Goal: Task Accomplishment & Management: Complete application form

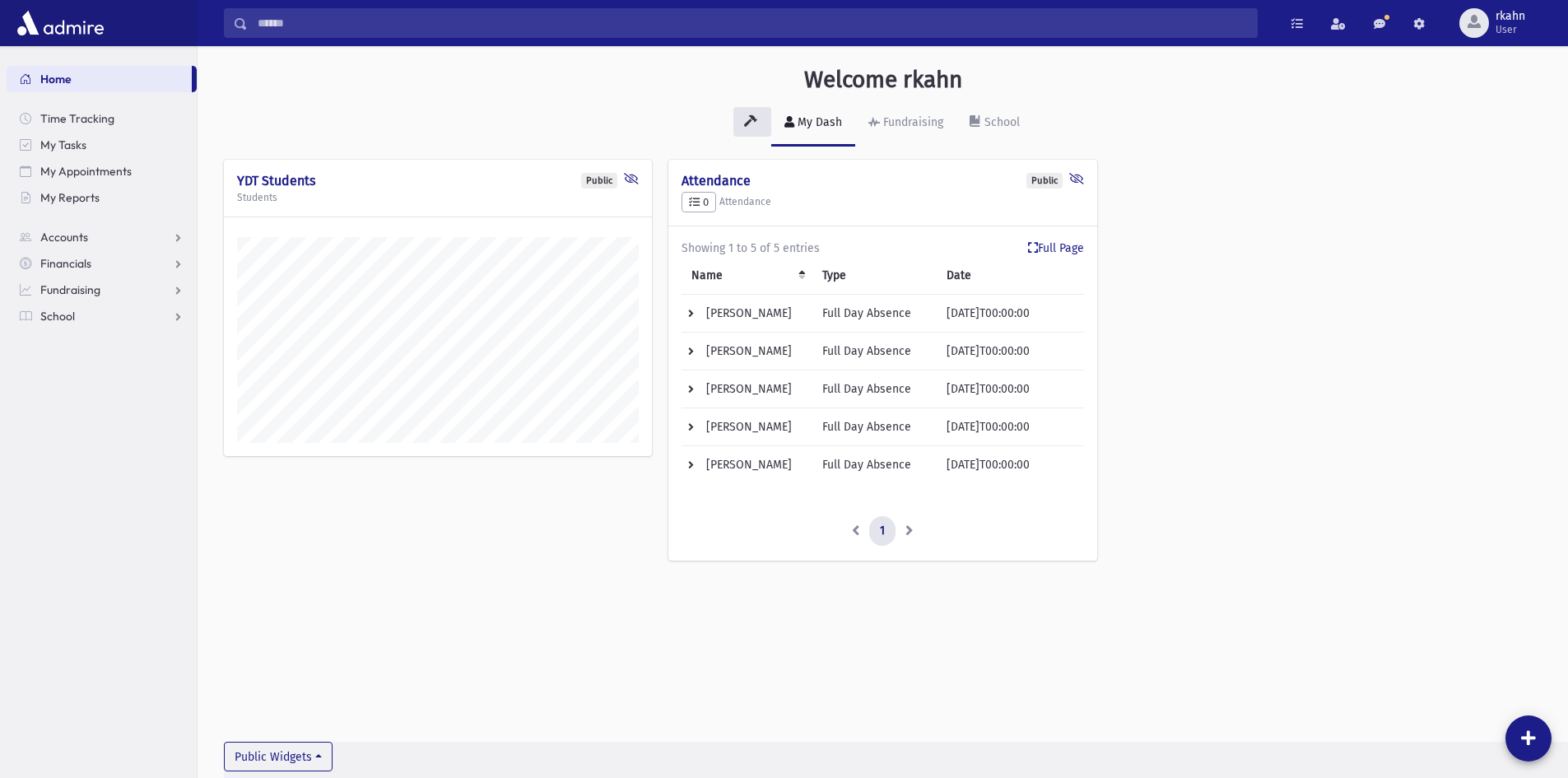
scroll to position [769, 1371]
click at [74, 312] on span "School" at bounding box center [58, 317] width 34 height 15
click at [79, 371] on span "Attendance" at bounding box center [80, 369] width 61 height 15
click at [85, 389] on span "Entry" at bounding box center [77, 395] width 28 height 15
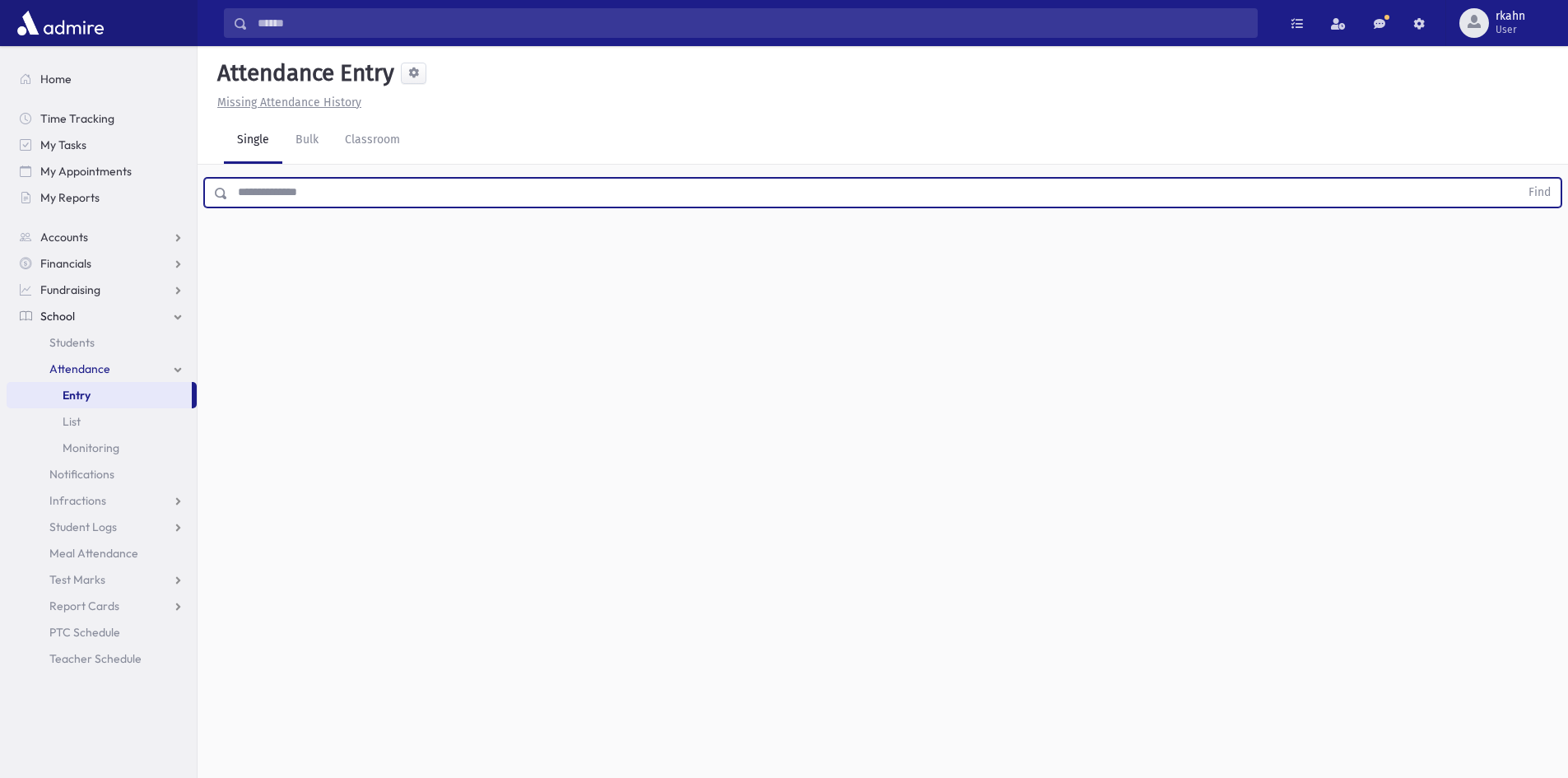
click at [350, 191] on input "text" at bounding box center [874, 192] width 1291 height 29
click at [345, 191] on input "text" at bounding box center [874, 192] width 1291 height 29
click at [369, 185] on input "text" at bounding box center [874, 192] width 1291 height 29
click at [365, 185] on input "text" at bounding box center [874, 192] width 1291 height 29
click at [315, 180] on input "text" at bounding box center [874, 192] width 1291 height 29
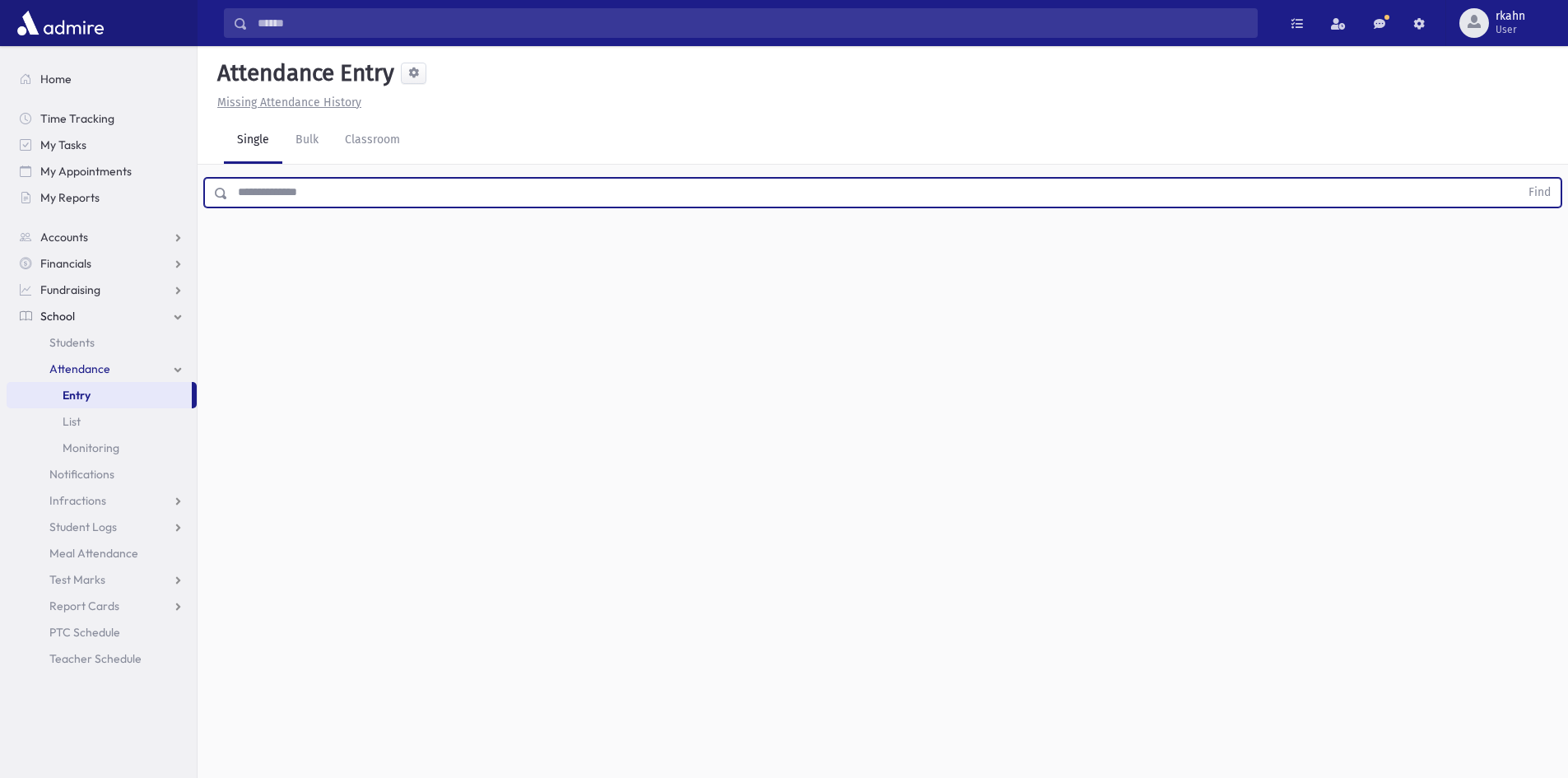
click at [330, 201] on input "text" at bounding box center [874, 192] width 1291 height 29
click at [324, 191] on input "text" at bounding box center [874, 192] width 1291 height 29
click at [291, 191] on input "text" at bounding box center [874, 192] width 1291 height 29
type input "****"
click at [1519, 179] on button "Find" at bounding box center [1540, 193] width 42 height 28
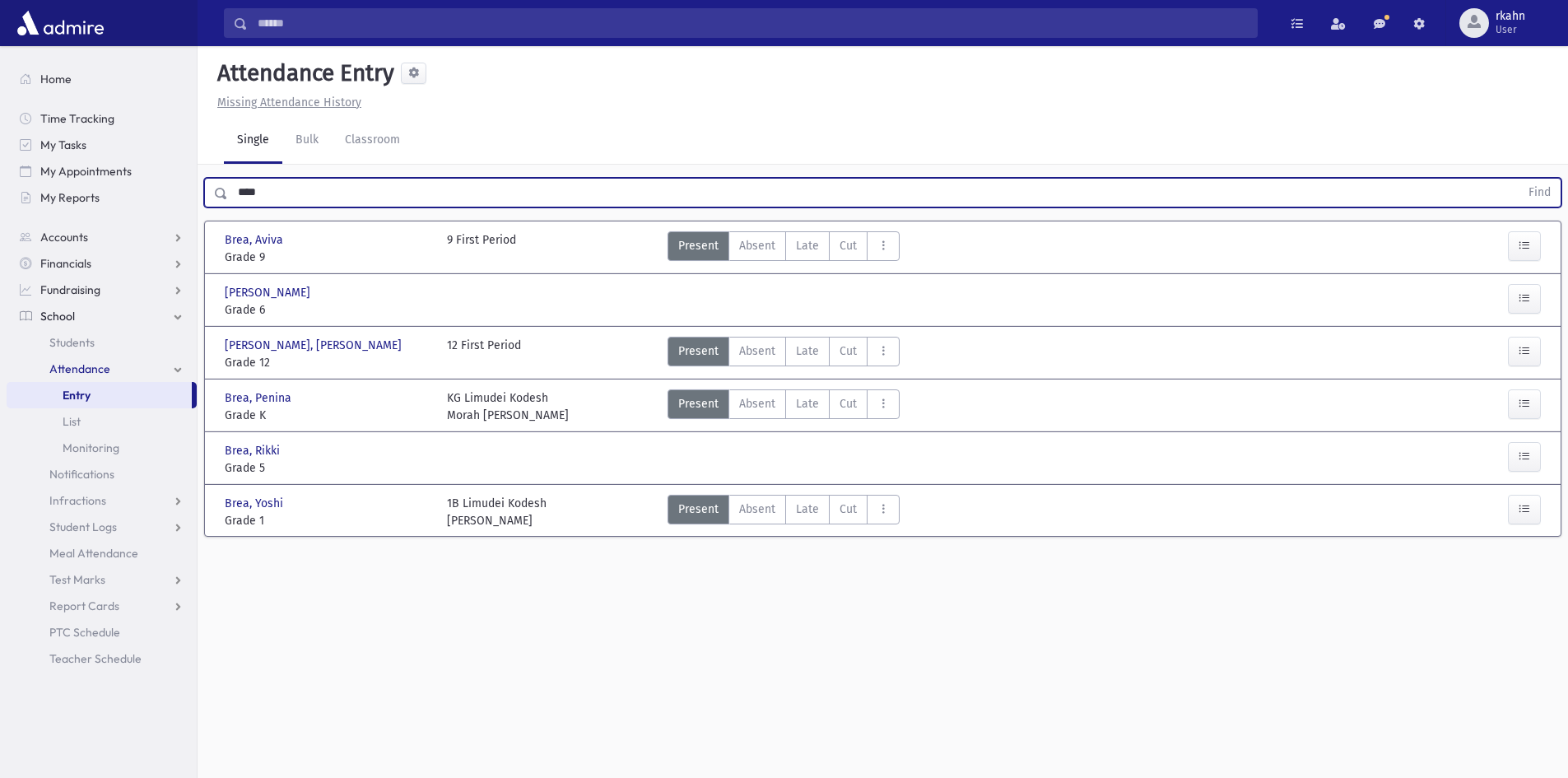
click at [0, 198] on div "Search Results All Accounts" at bounding box center [784, 407] width 1568 height 815
click at [1519, 179] on button "Find" at bounding box center [1540, 193] width 42 height 28
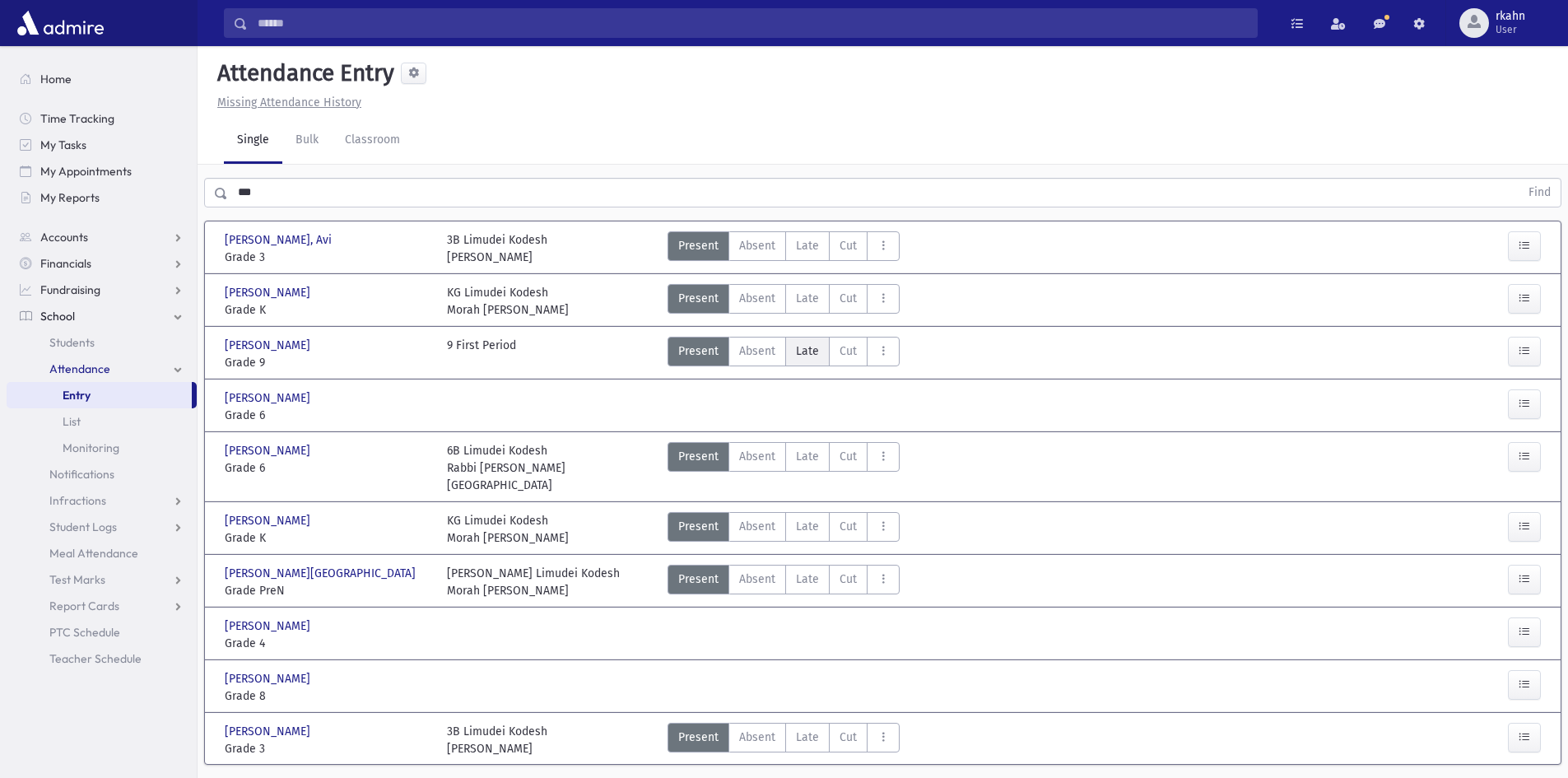
click at [792, 350] on label "Late L" at bounding box center [807, 351] width 45 height 29
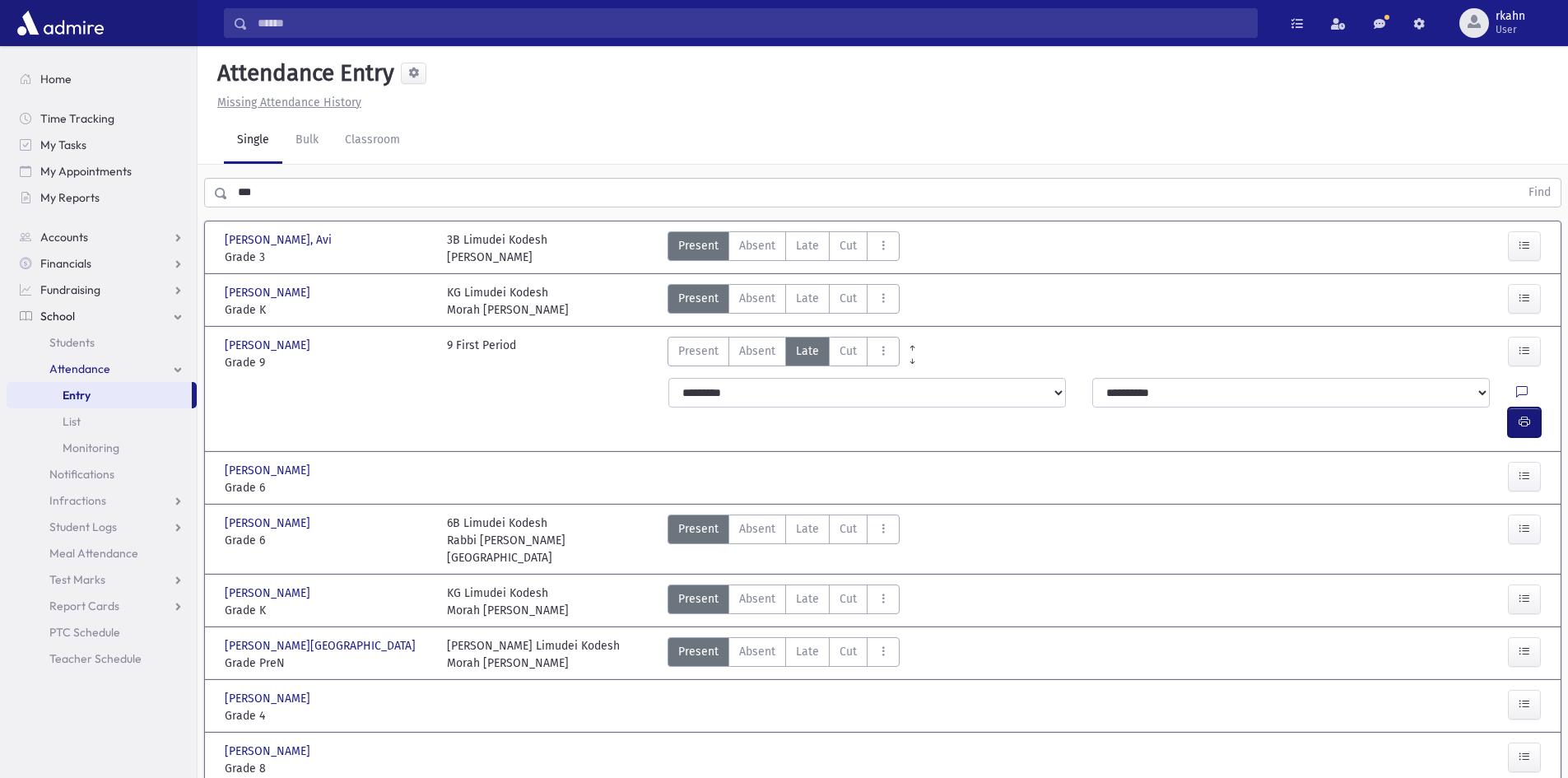
click at [1530, 407] on button "button" at bounding box center [1524, 422] width 33 height 29
drag, startPoint x: 304, startPoint y: 182, endPoint x: 258, endPoint y: 190, distance: 46.7
click at [258, 190] on input "***" at bounding box center [874, 192] width 1291 height 29
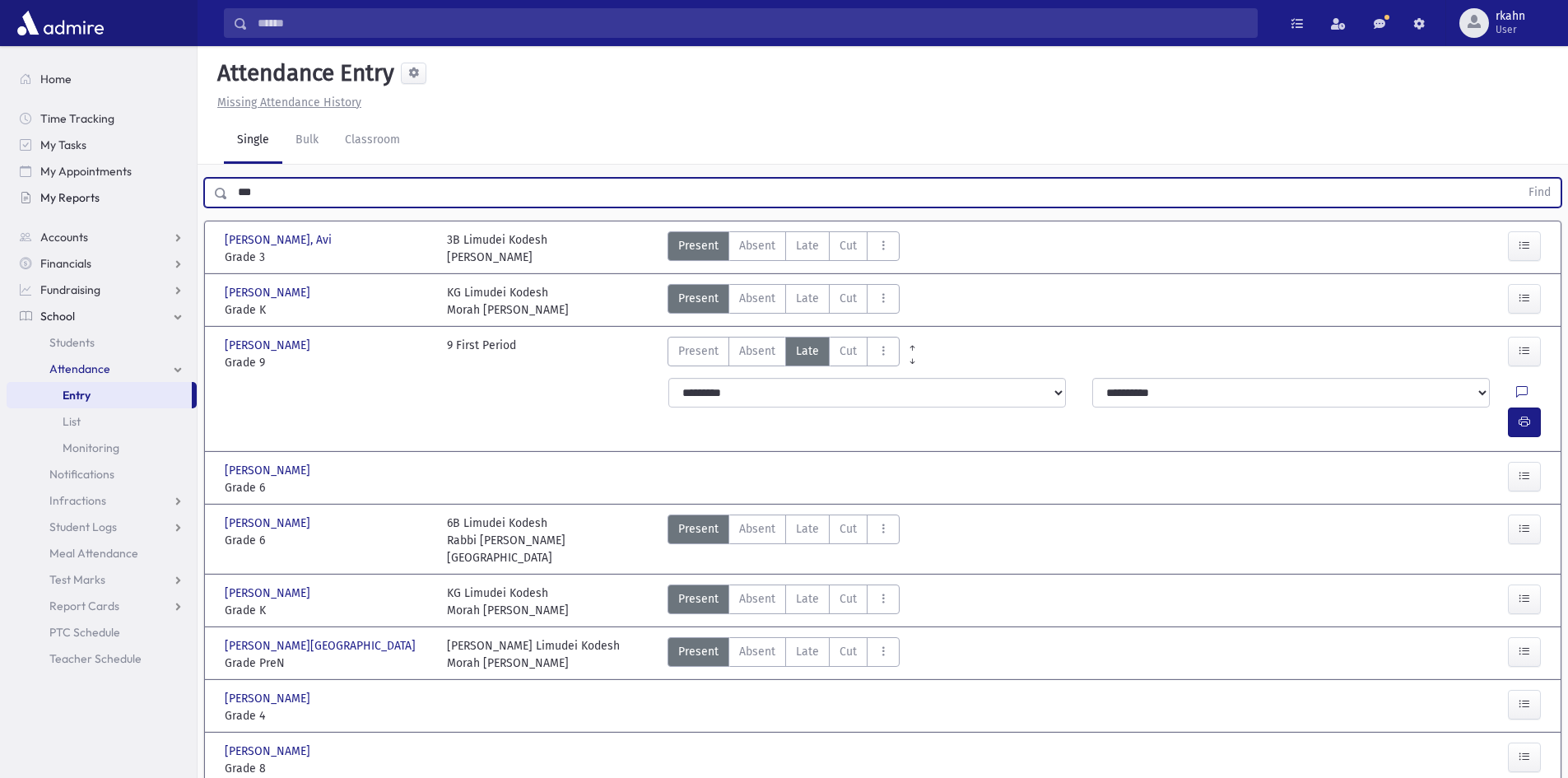
drag, startPoint x: 273, startPoint y: 198, endPoint x: 52, endPoint y: 194, distance: 221.0
click at [52, 194] on div "Search Results All Accounts" at bounding box center [784, 448] width 1568 height 897
click at [1519, 179] on button "Find" at bounding box center [1540, 193] width 42 height 28
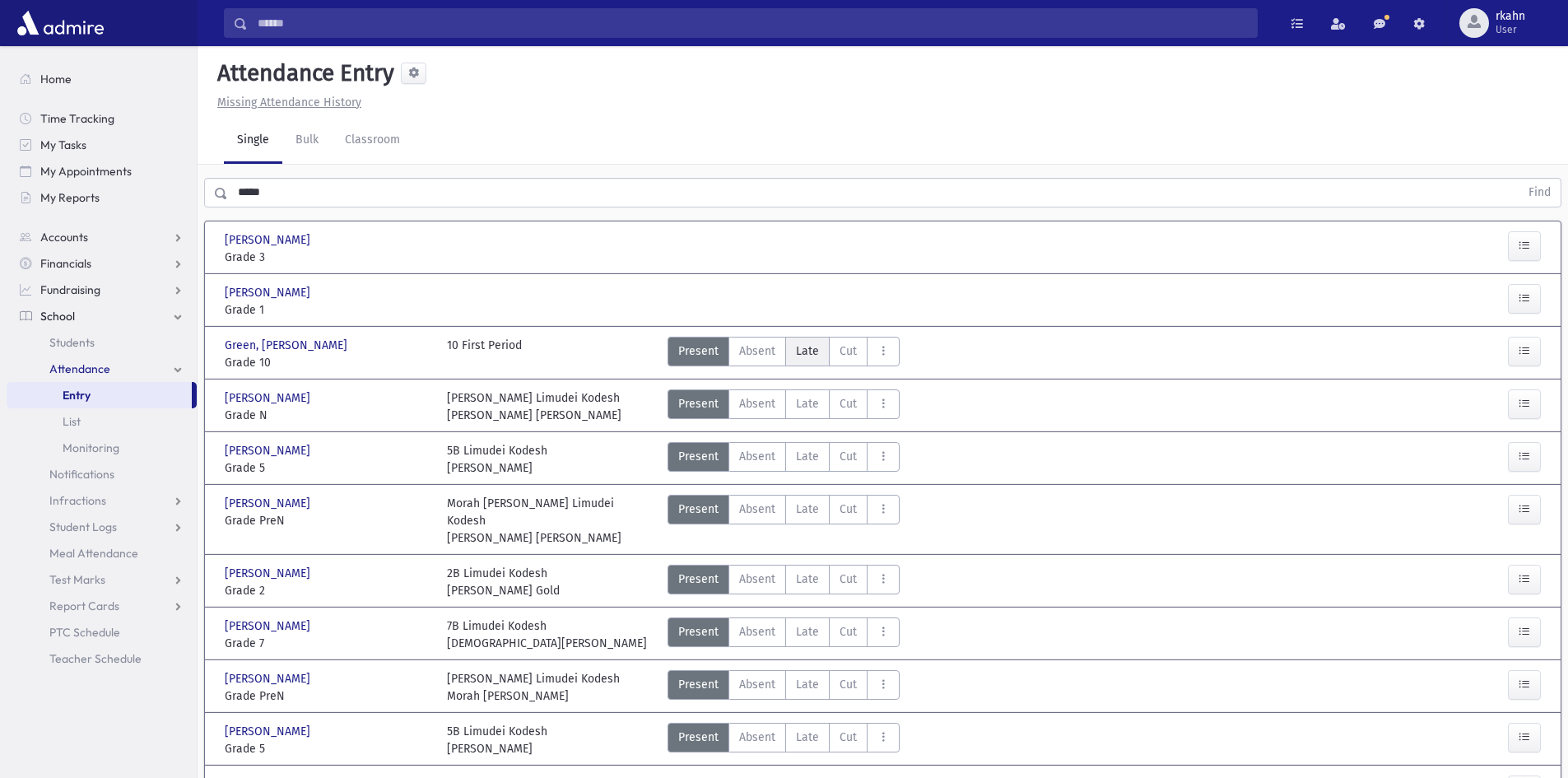
click at [804, 354] on span "Late" at bounding box center [807, 351] width 23 height 17
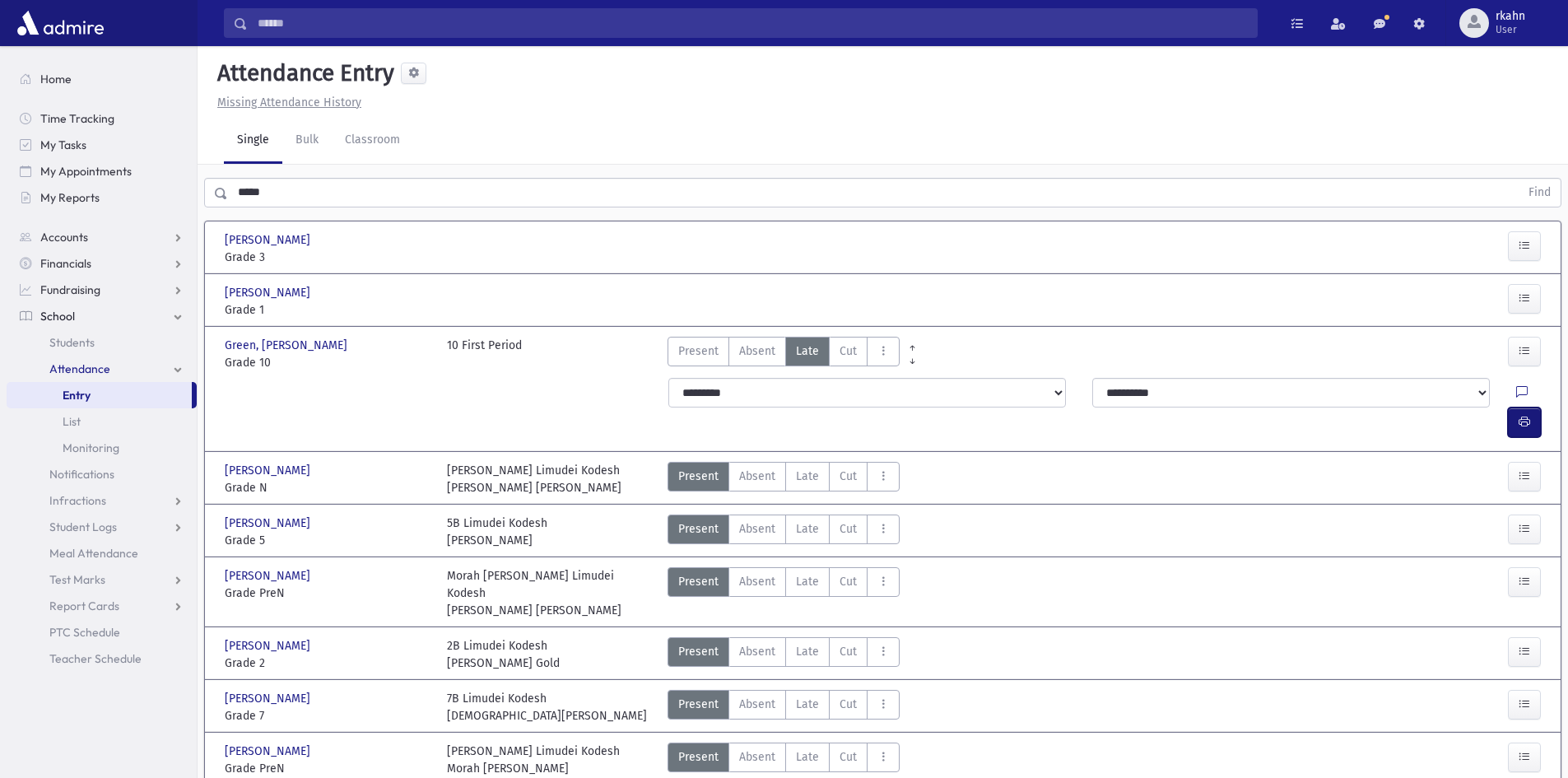
click at [1526, 415] on icon "button" at bounding box center [1524, 422] width 11 height 14
drag, startPoint x: 338, startPoint y: 173, endPoint x: 299, endPoint y: 190, distance: 42.5
click at [299, 190] on div "***** Find" at bounding box center [883, 190] width 1371 height 49
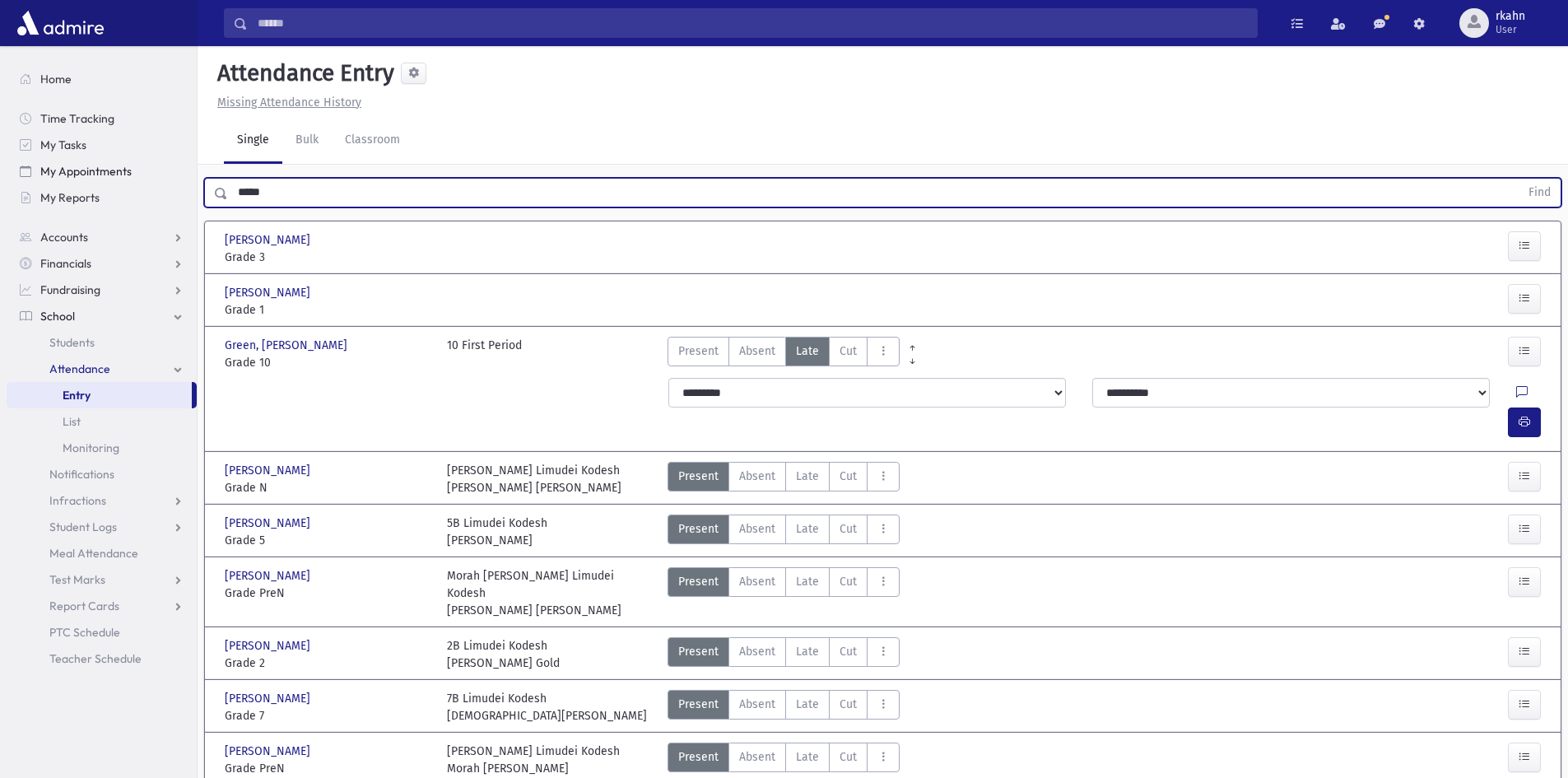
drag, startPoint x: 300, startPoint y: 190, endPoint x: 33, endPoint y: 162, distance: 268.5
click at [47, 178] on div "Search Results All Accounts" at bounding box center [784, 659] width 1568 height 1318
type input "****"
click at [1519, 179] on button "Find" at bounding box center [1540, 193] width 42 height 28
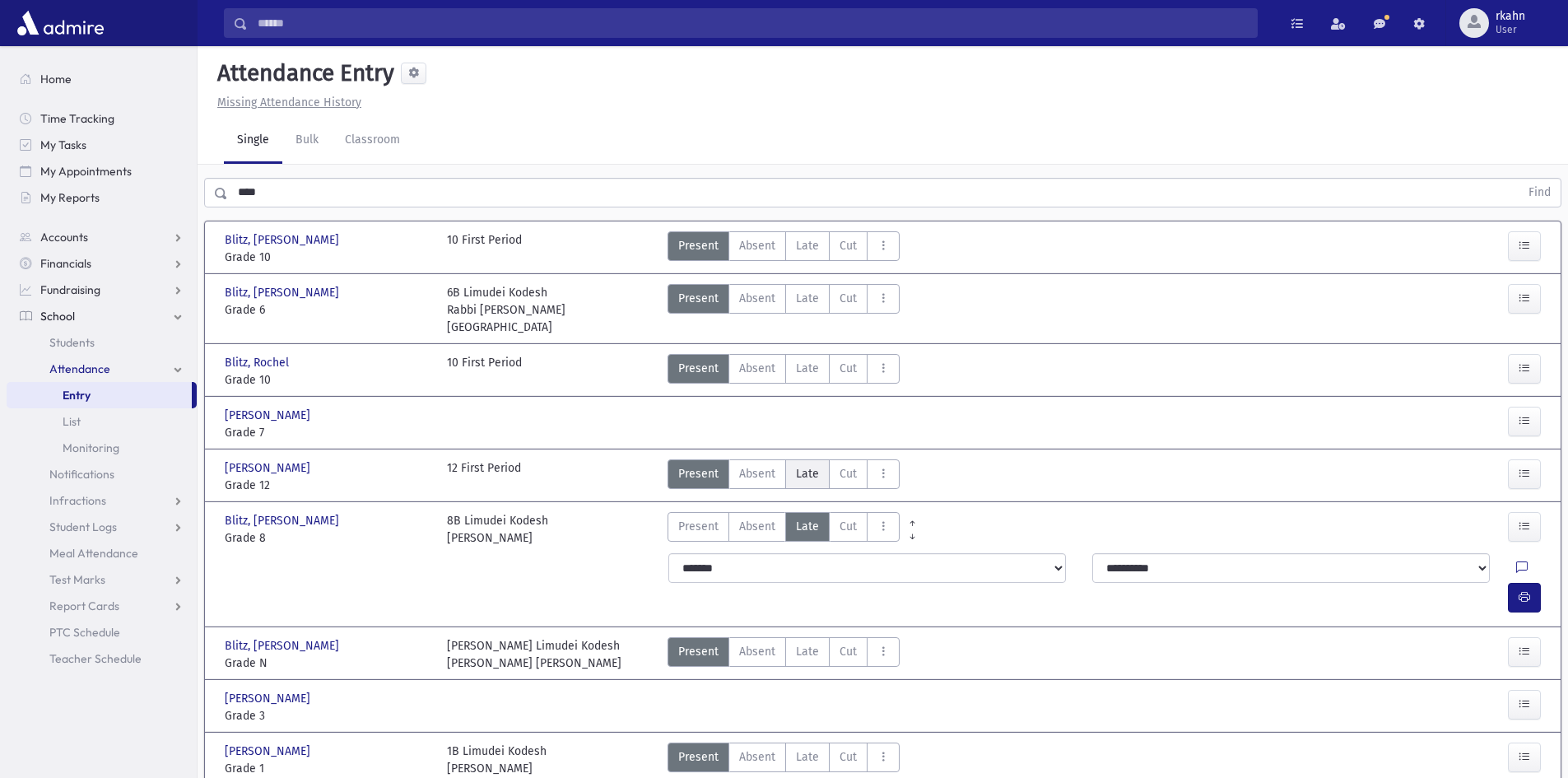
click at [809, 465] on span "Late" at bounding box center [807, 474] width 23 height 17
